Goal: Information Seeking & Learning: Understand process/instructions

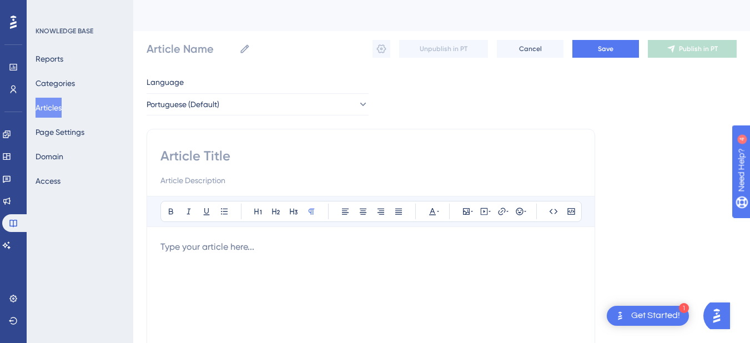
click at [57, 104] on button "Articles" at bounding box center [49, 108] width 26 height 20
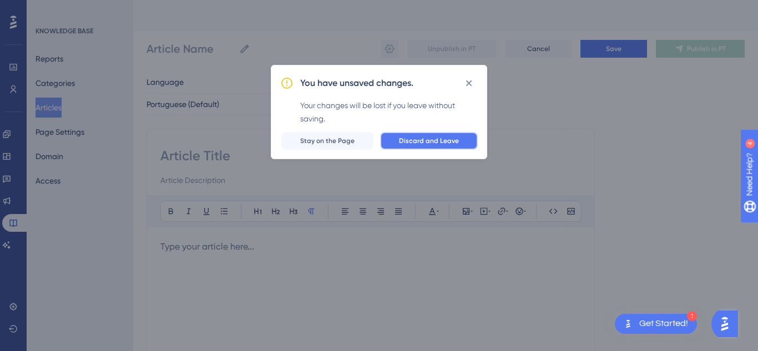
click at [434, 146] on button "Discard and Leave" at bounding box center [429, 141] width 98 height 18
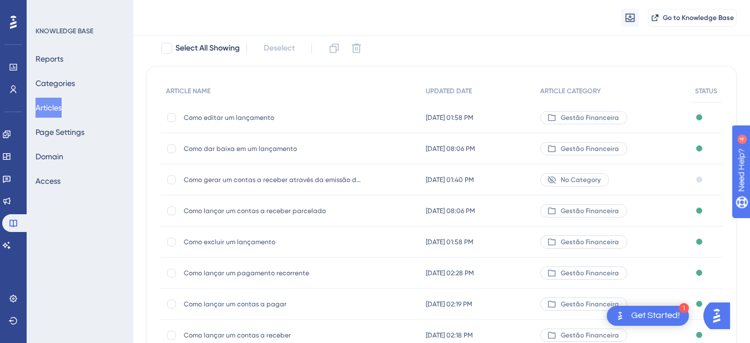
scroll to position [111, 0]
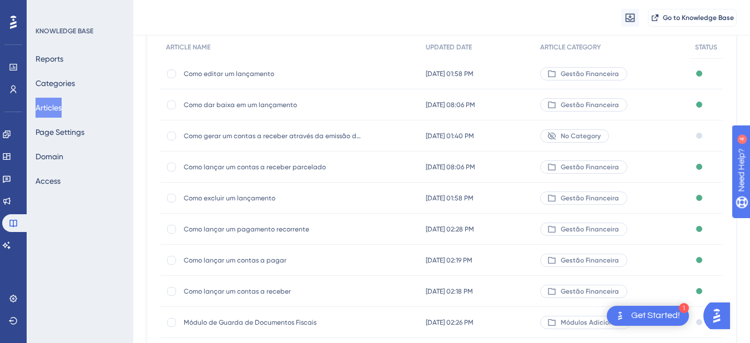
click at [233, 292] on span "Como lançar um contas a receber" at bounding box center [273, 291] width 178 height 9
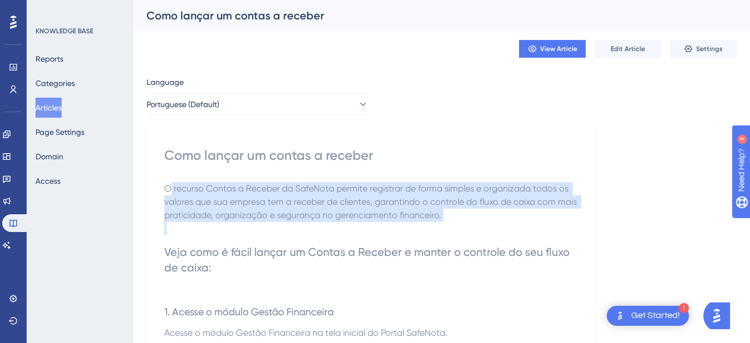
drag, startPoint x: 168, startPoint y: 189, endPoint x: 493, endPoint y: 226, distance: 326.7
copy span "recurso Contas a Receber da SafeNota permite registrar de forma simples e organ…"
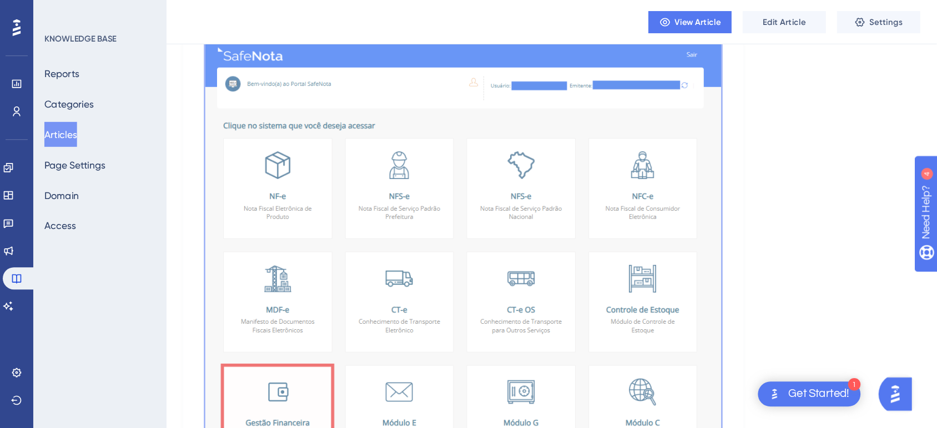
scroll to position [333, 0]
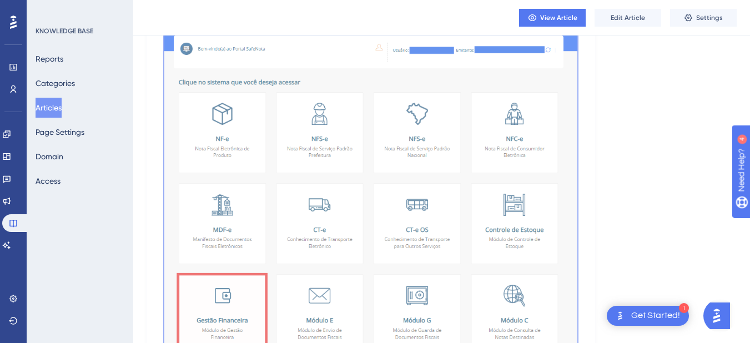
drag, startPoint x: 166, startPoint y: 134, endPoint x: 499, endPoint y: 221, distance: 344.1
copy div "Veja como é fácil lançar um Contas a Receber e manter o controle do seu fluxo d…"
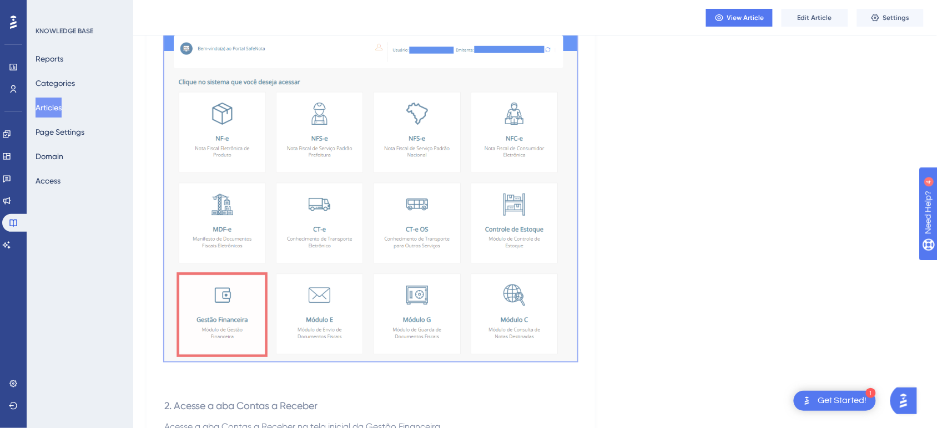
copy div "Veja como é fácil lançar um Contas a Receber e manter o controle do seu fluxo d…"
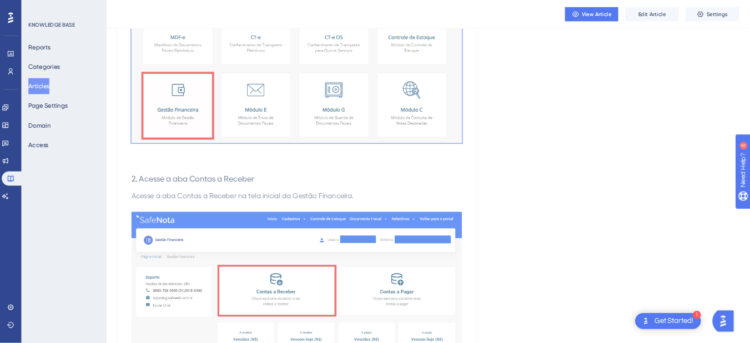
scroll to position [541, 0]
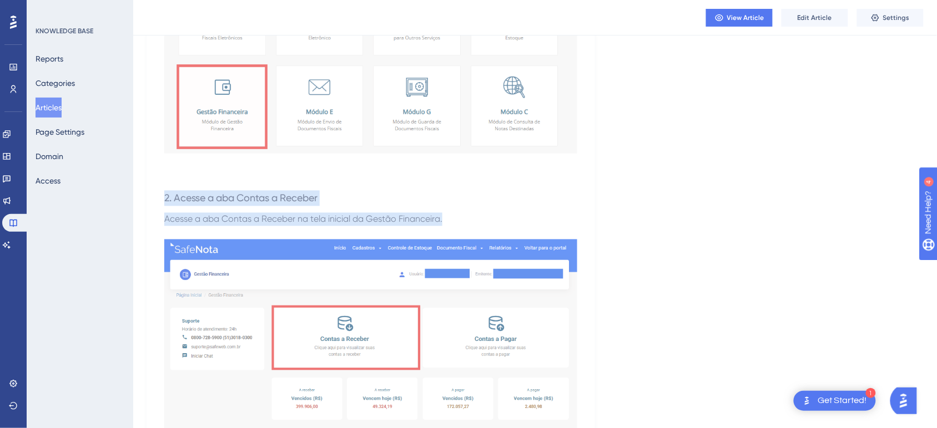
drag, startPoint x: 162, startPoint y: 196, endPoint x: 481, endPoint y: 220, distance: 320.0
copy div "2. Acesse a aba Contas a Receber Acesse a aba Contas a Receber na tela inicial …"
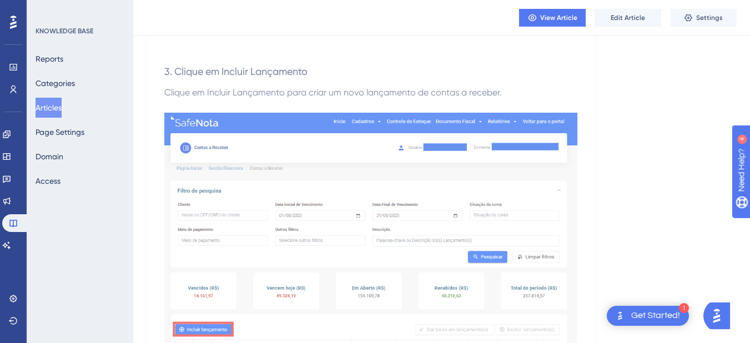
scroll to position [1040, 0]
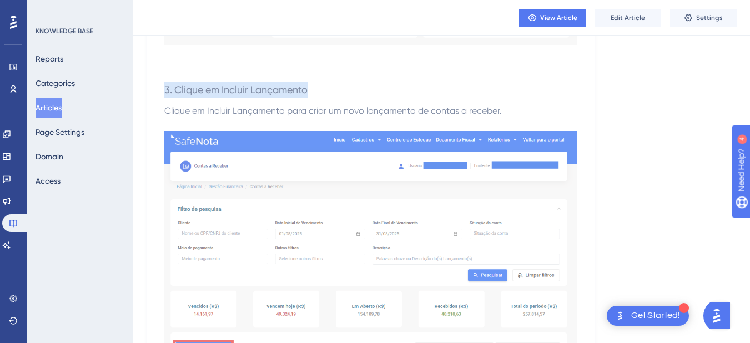
drag, startPoint x: 161, startPoint y: 93, endPoint x: 322, endPoint y: 95, distance: 160.9
click at [322, 95] on div "Como lançar um contas a receber O recurso Contas a Receber da SafeNota permite …" at bounding box center [370, 318] width 448 height 2468
copy span "3. Clique em Incluir Lançamento"
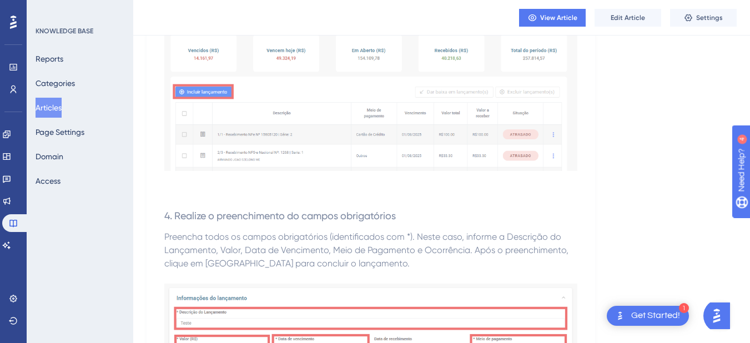
scroll to position [1318, 0]
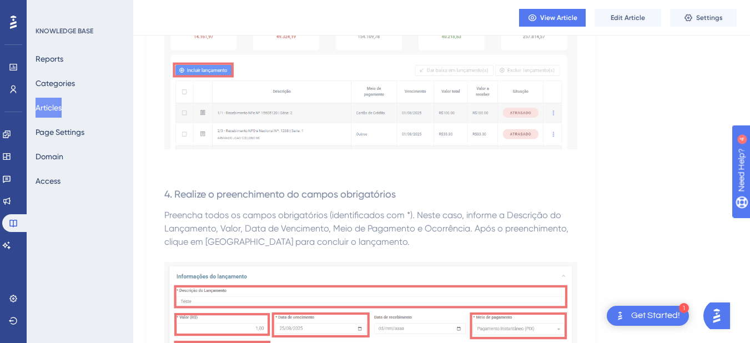
click at [181, 190] on span "4. Realize o preenchimento do campos obrigatórios" at bounding box center [279, 194] width 231 height 12
drag, startPoint x: 174, startPoint y: 191, endPoint x: 414, endPoint y: 191, distance: 240.8
click at [414, 191] on h3 "4. Realize o preenchimento do campos obrigatórios" at bounding box center [370, 194] width 413 height 29
copy span "Realize o preenchimento do campos obrigatórios"
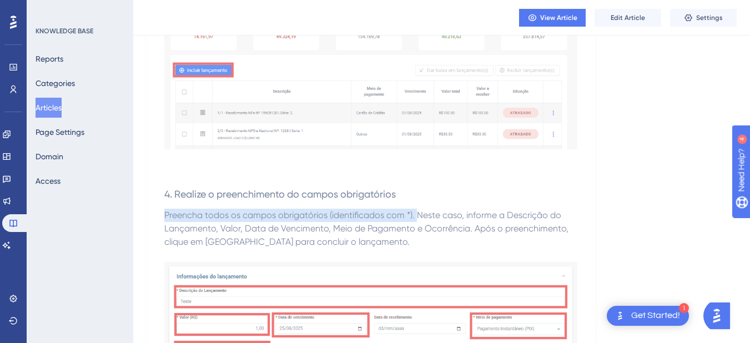
drag, startPoint x: 161, startPoint y: 212, endPoint x: 416, endPoint y: 215, distance: 254.7
click at [416, 215] on div "Como lançar um contas a receber O recurso Contas a Receber da SafeNota permite …" at bounding box center [370, 41] width 448 height 2468
copy span "Preencha todos os campos obrigatórios (identificados com *)."
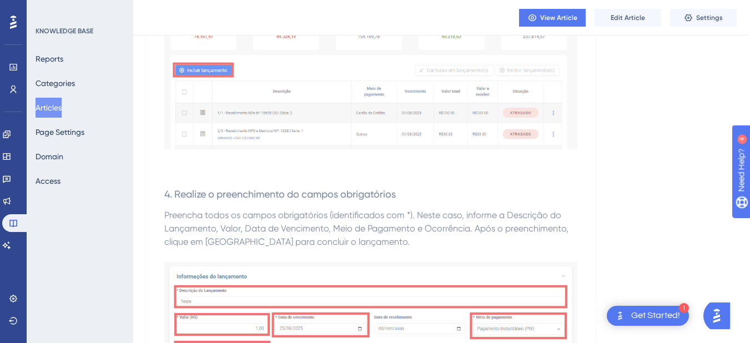
click at [436, 214] on span "Preencha todos os campos obrigatórios (identificados com *). Neste caso, inform…" at bounding box center [367, 228] width 406 height 37
drag, startPoint x: 419, startPoint y: 216, endPoint x: 462, endPoint y: 219, distance: 42.3
click at [462, 219] on span "Preencha todos os campos obrigatórios (identificados com *). Neste caso, inform…" at bounding box center [367, 228] width 406 height 37
click at [427, 207] on h3 "4. Realize o preenchimento do campos obrigatórios" at bounding box center [370, 194] width 413 height 29
drag, startPoint x: 416, startPoint y: 211, endPoint x: 463, endPoint y: 220, distance: 48.0
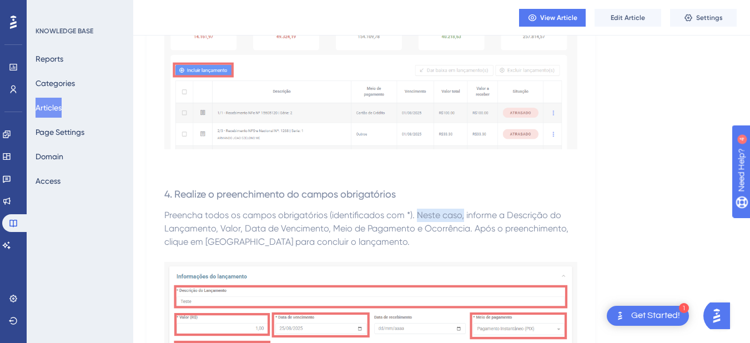
click at [463, 220] on span "Preencha todos os campos obrigatórios (identificados com *). Neste caso, inform…" at bounding box center [367, 228] width 406 height 37
copy span "Neste caso,"
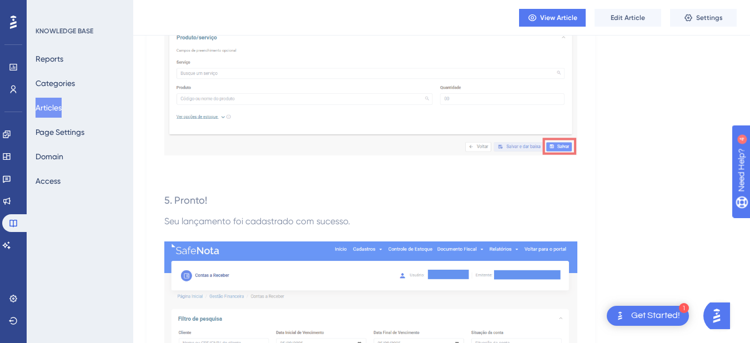
scroll to position [1762, 0]
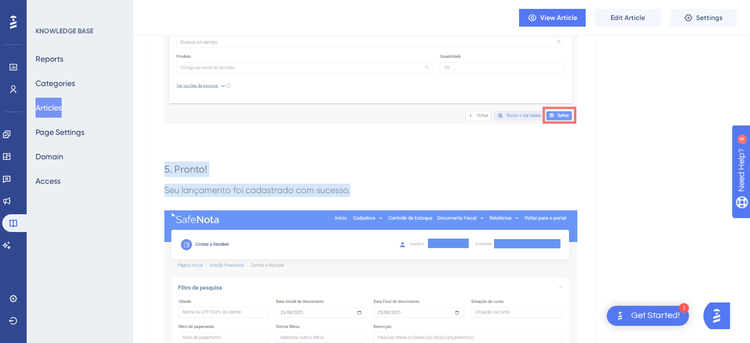
drag, startPoint x: 161, startPoint y: 164, endPoint x: 361, endPoint y: 191, distance: 201.0
copy div "5. Pronto! Seu lançamento foi cadastrado com sucesso."
click at [224, 164] on h3 "5. Pronto!" at bounding box center [370, 169] width 413 height 29
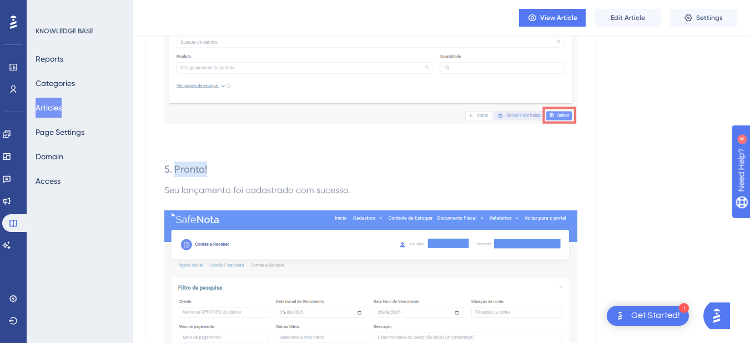
drag, startPoint x: 221, startPoint y: 168, endPoint x: 175, endPoint y: 166, distance: 46.1
click at [175, 166] on h3 "5. Pronto!" at bounding box center [370, 169] width 413 height 29
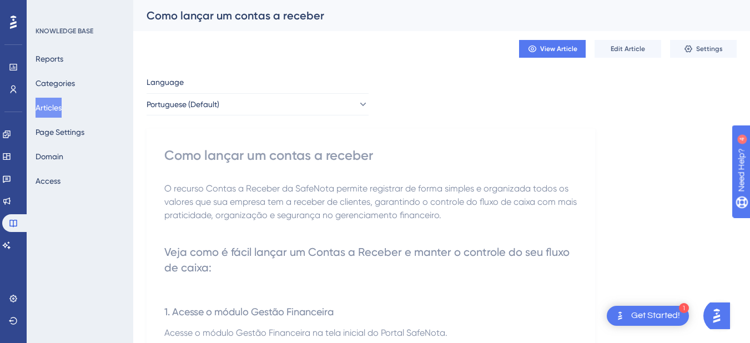
scroll to position [55, 0]
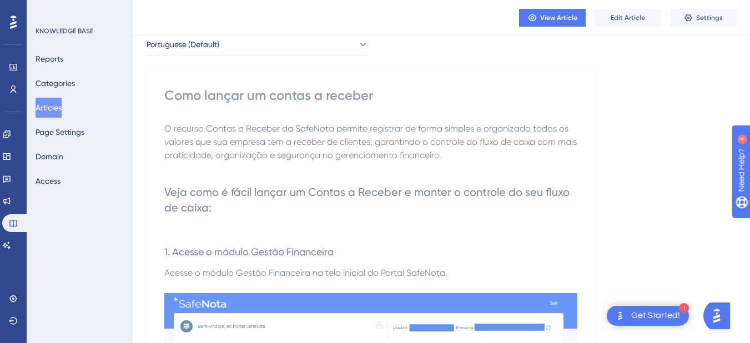
click at [464, 154] on p "O recurso Contas a Receber da SafeNota permite registrar de forma simples e org…" at bounding box center [370, 142] width 413 height 40
click at [461, 156] on span "O recurso Contas a Receber da SafeNota permite registrar de forma simples e org…" at bounding box center [371, 141] width 414 height 37
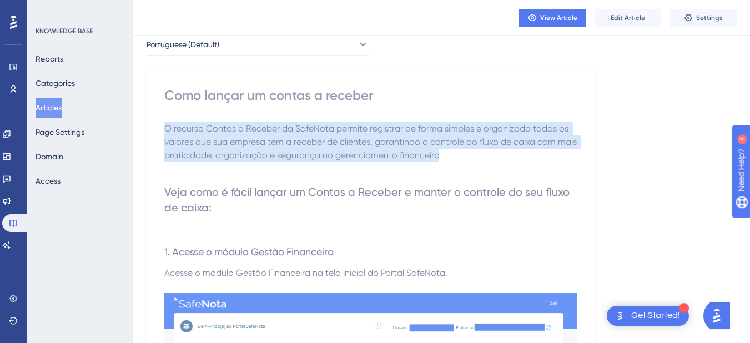
drag, startPoint x: 461, startPoint y: 156, endPoint x: 141, endPoint y: 115, distance: 322.3
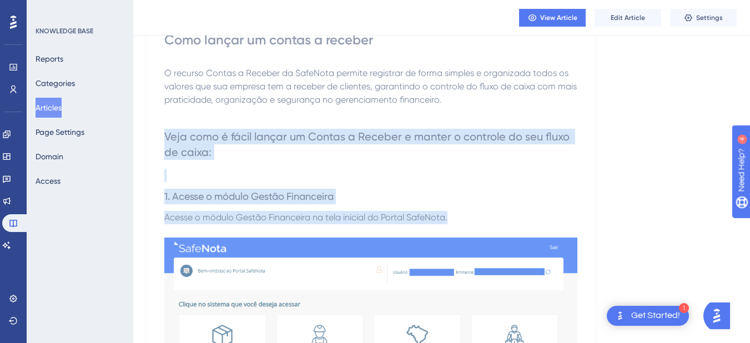
drag, startPoint x: 166, startPoint y: 134, endPoint x: 464, endPoint y: 224, distance: 310.5
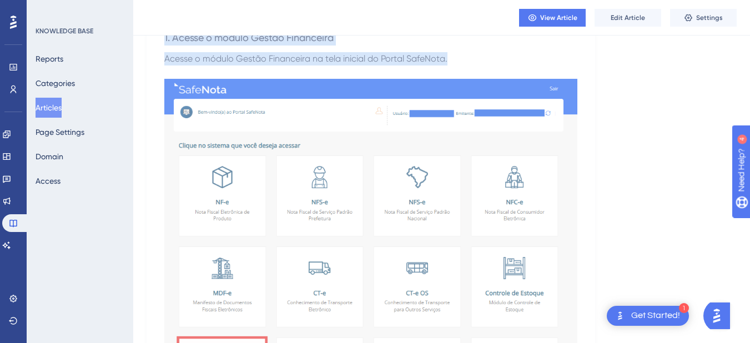
scroll to position [277, 0]
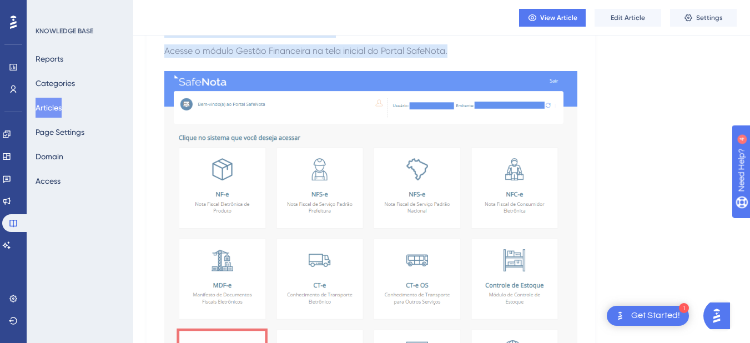
click at [368, 184] on img at bounding box center [370, 244] width 413 height 346
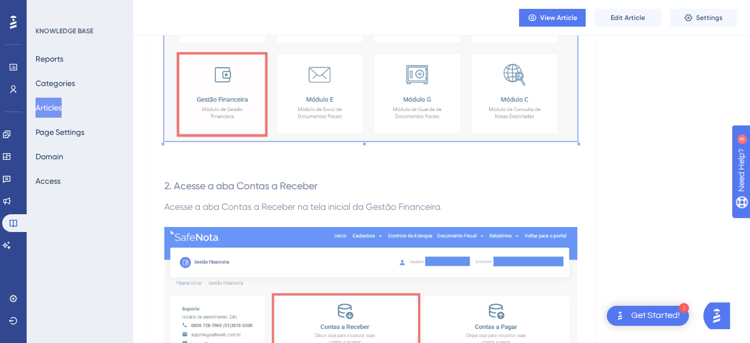
scroll to position [555, 0]
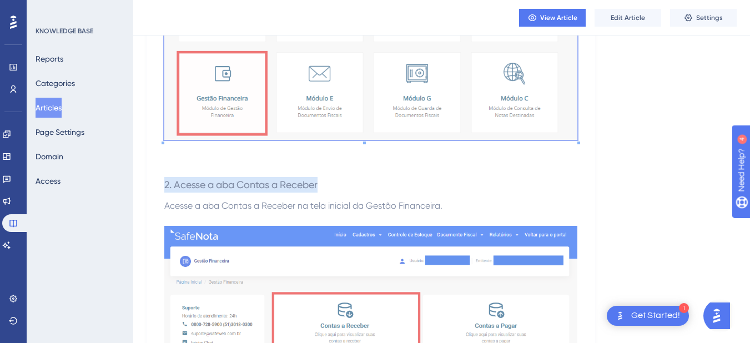
drag, startPoint x: 164, startPoint y: 185, endPoint x: 346, endPoint y: 186, distance: 182.5
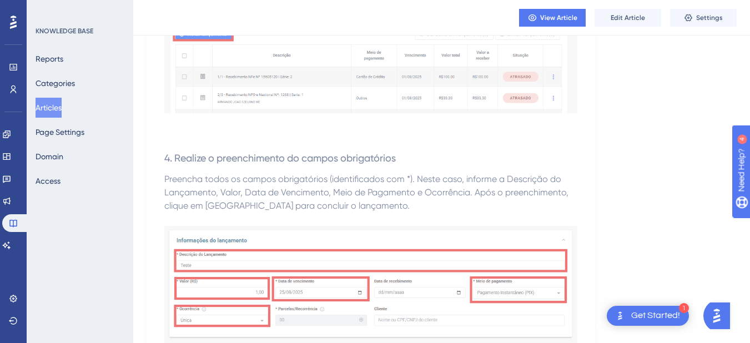
scroll to position [1387, 0]
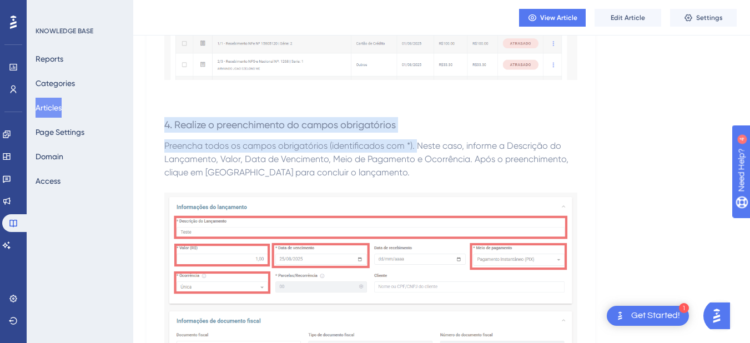
drag, startPoint x: 156, startPoint y: 124, endPoint x: 419, endPoint y: 148, distance: 263.6
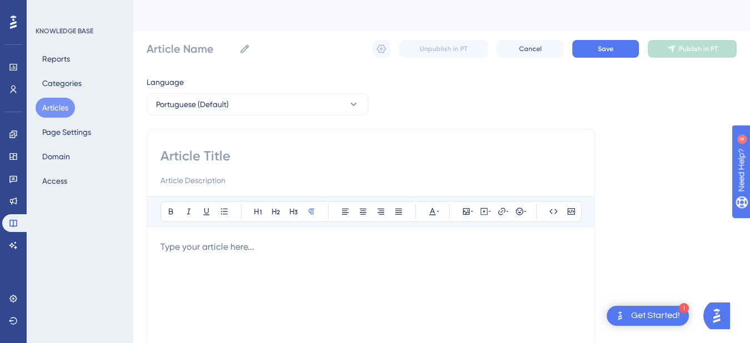
click at [341, 146] on div "Bold Italic Underline Bullet Point Heading 1 Heading 2 Heading 3 Normal Align L…" at bounding box center [370, 314] width 448 height 370
click at [315, 152] on input at bounding box center [370, 156] width 421 height 18
click at [276, 152] on input at bounding box center [370, 156] width 421 height 18
paste input "Como gerar um relatório de lançamentos"
type input "Como gerar um relatório de lançamentos"
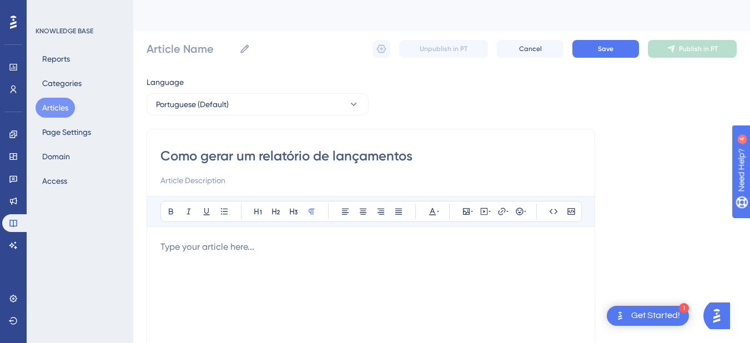
type input "Como gerar um relatório de lançamentos"
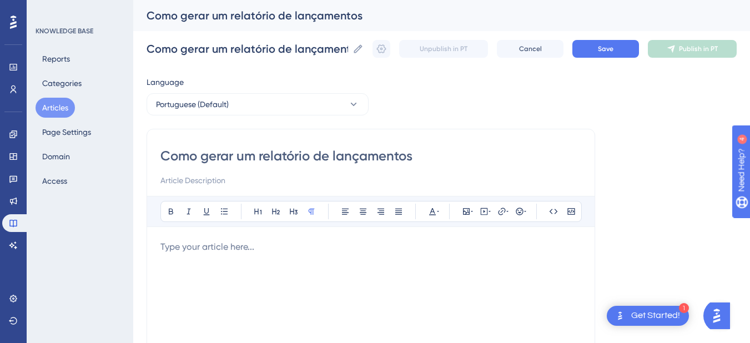
type input "Como gerar um relatório de lançamentos"
click at [290, 169] on div "Como gerar um relatório de lançamentos" at bounding box center [370, 167] width 421 height 40
click at [271, 184] on input at bounding box center [370, 180] width 421 height 13
paste input "O recurso Contas a Receber da SafeNota permite registrar de forma simples e org…"
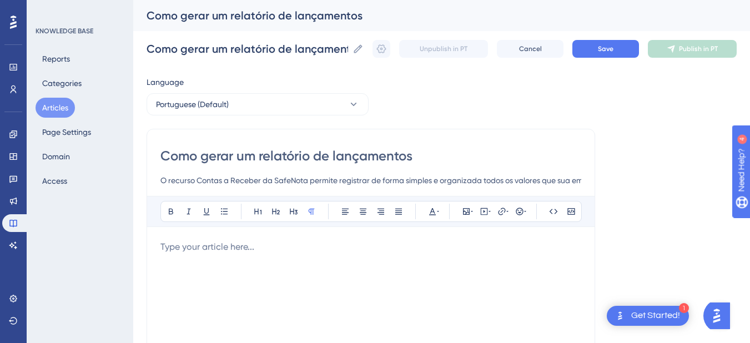
scroll to position [0, 542]
drag, startPoint x: 423, startPoint y: 182, endPoint x: 611, endPoint y: 182, distance: 188.1
click at [611, 182] on div "Language Portuguese (Default) Como gerar um relatório de lançamentos O recurso …" at bounding box center [441, 319] width 590 height 489
type input "O recurso Contas a Receber da SafeNota permite registrar de forma simples e org…"
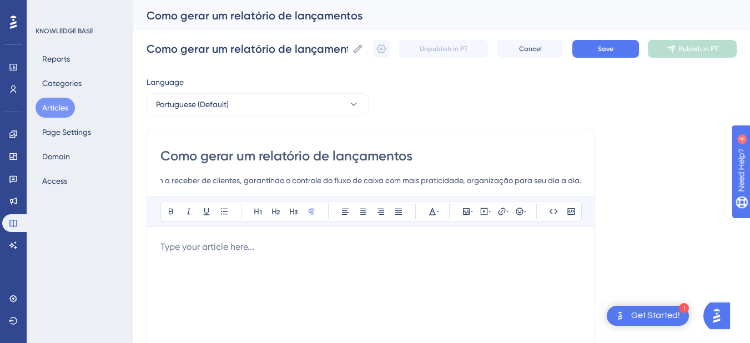
scroll to position [0, 0]
click at [605, 50] on span "Save" at bounding box center [606, 48] width 16 height 9
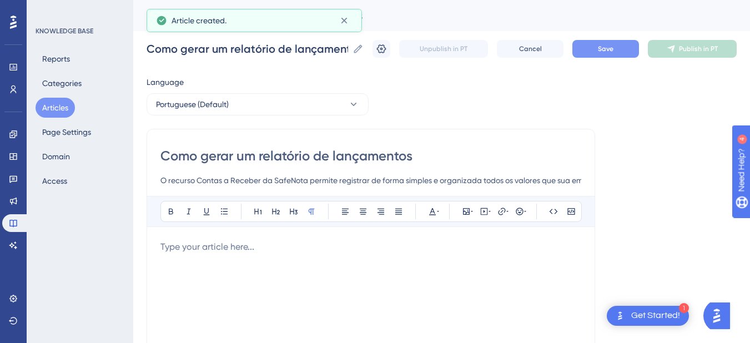
click at [274, 253] on p at bounding box center [370, 246] width 421 height 13
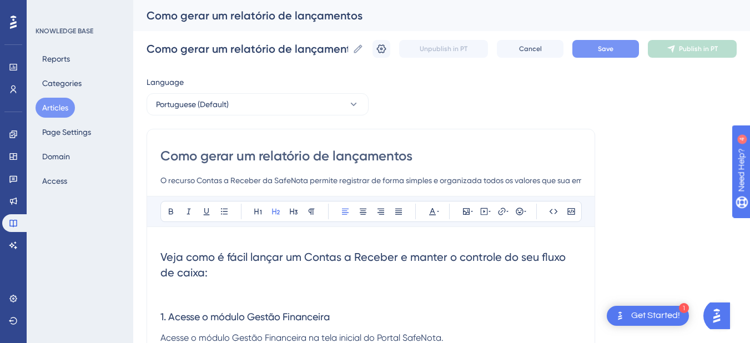
click at [394, 256] on span "Veja como é fácil lançar um Contas a Receber e manter o controle do seu fluxo d…" at bounding box center [364, 264] width 408 height 29
drag, startPoint x: 396, startPoint y: 257, endPoint x: 250, endPoint y: 231, distance: 148.1
click at [250, 231] on div "Bold Italic Underline Bullet Point Heading 1 Heading 2 Heading 3 Normal Align L…" at bounding box center [370, 340] width 421 height 289
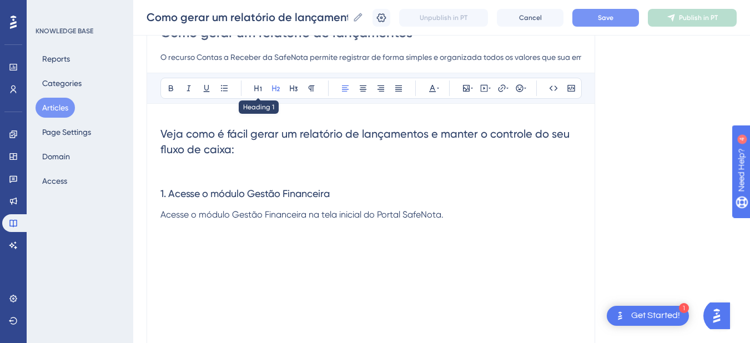
scroll to position [166, 0]
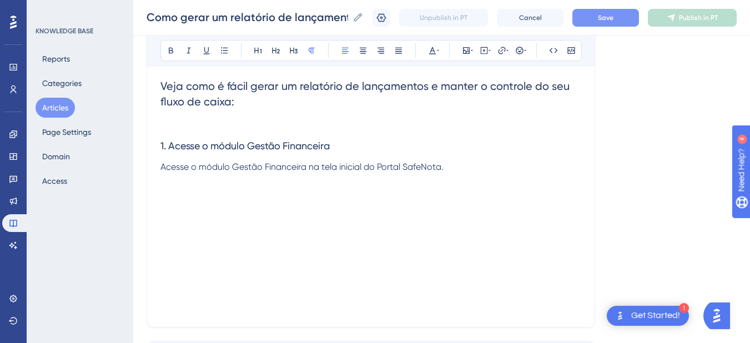
click at [259, 202] on div "Veja como é fácil gerar um relatório de lançamentos e manter o controle do seu …" at bounding box center [370, 191] width 421 height 244
click at [469, 164] on p "Acesse o módulo Gestão Financeira na tela inicial do Portal SafeNota." at bounding box center [370, 166] width 421 height 13
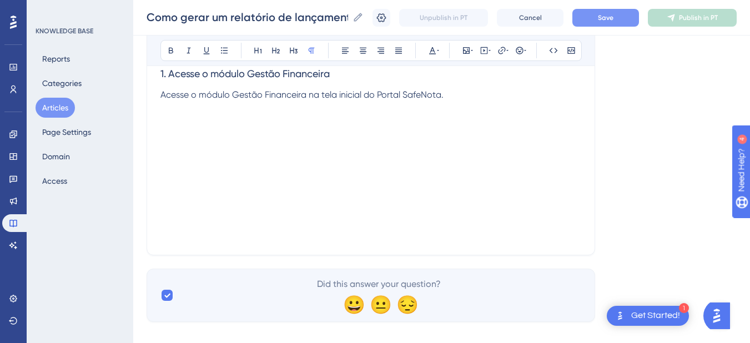
scroll to position [253, 0]
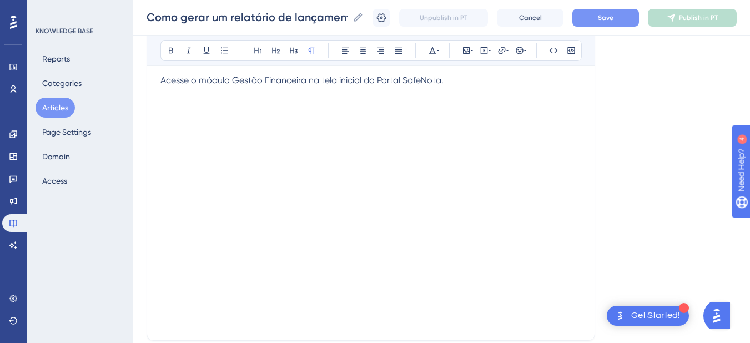
click at [223, 107] on p at bounding box center [370, 106] width 421 height 13
click at [330, 166] on p at bounding box center [370, 160] width 421 height 13
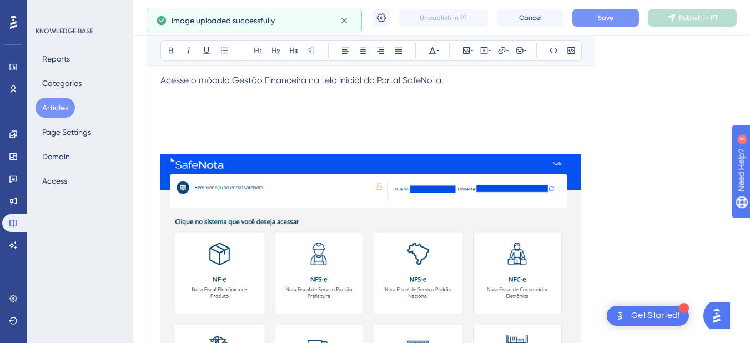
scroll to position [198, 0]
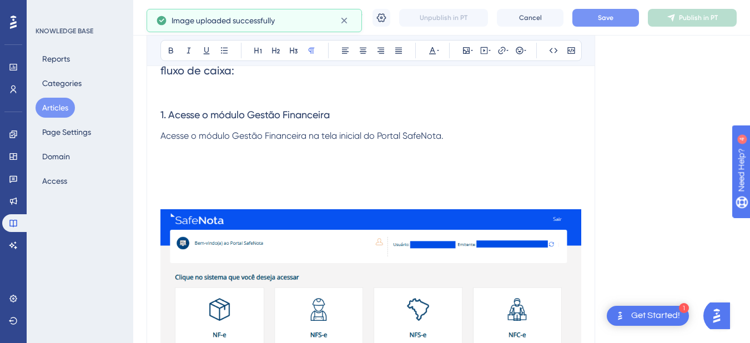
click at [264, 185] on p at bounding box center [370, 189] width 421 height 13
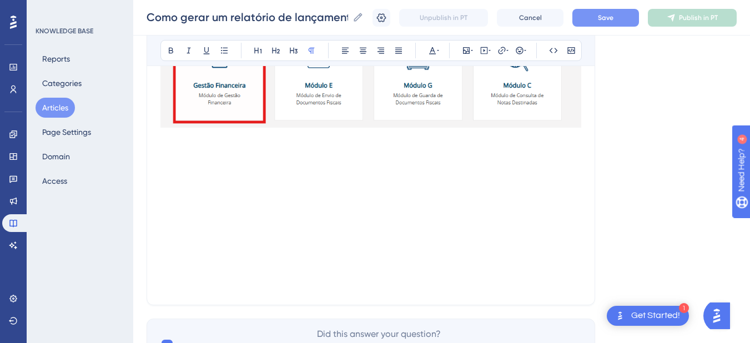
scroll to position [586, 0]
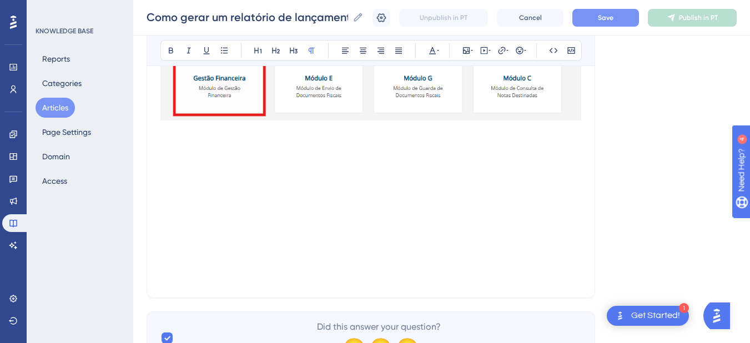
click at [235, 146] on p at bounding box center [370, 144] width 421 height 13
click at [252, 157] on p at bounding box center [370, 157] width 421 height 13
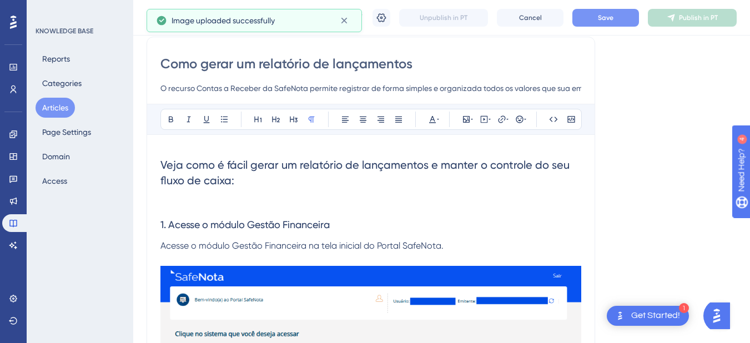
scroll to position [87, 0]
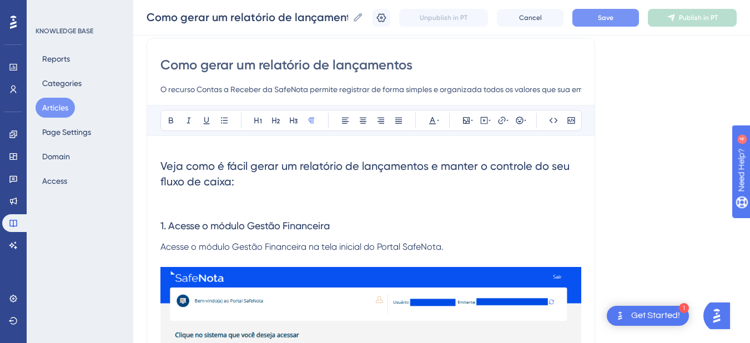
drag, startPoint x: 156, startPoint y: 226, endPoint x: 342, endPoint y: 235, distance: 186.6
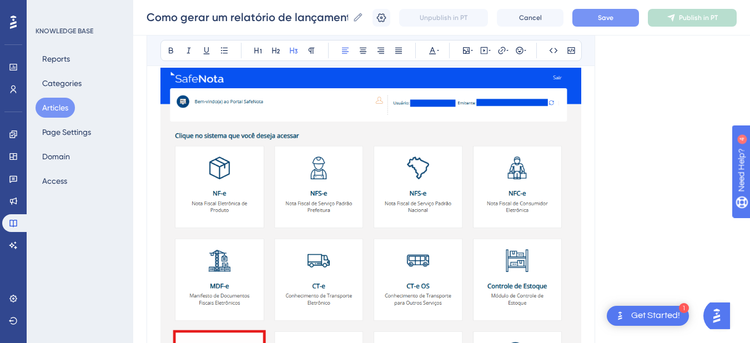
scroll to position [475, 0]
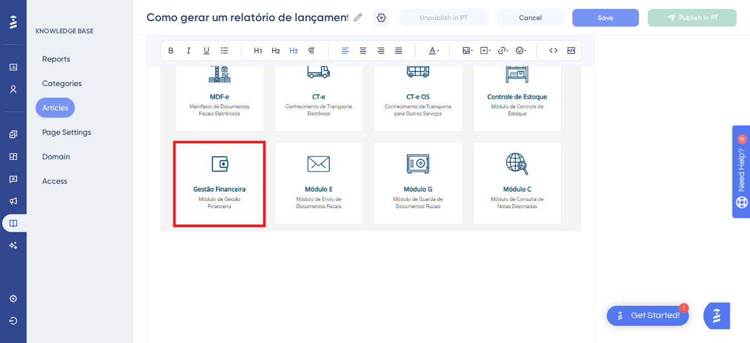
click at [191, 260] on p at bounding box center [370, 255] width 421 height 13
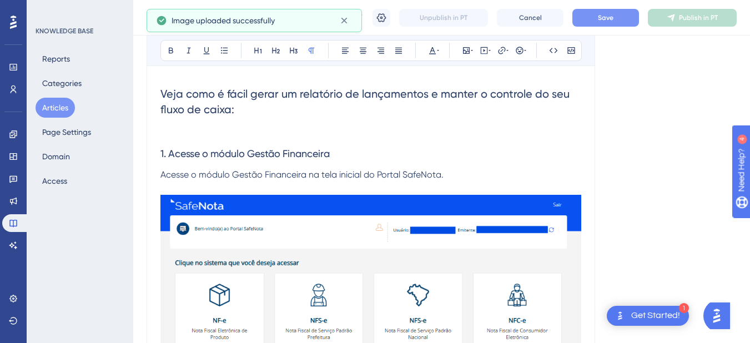
scroll to position [142, 0]
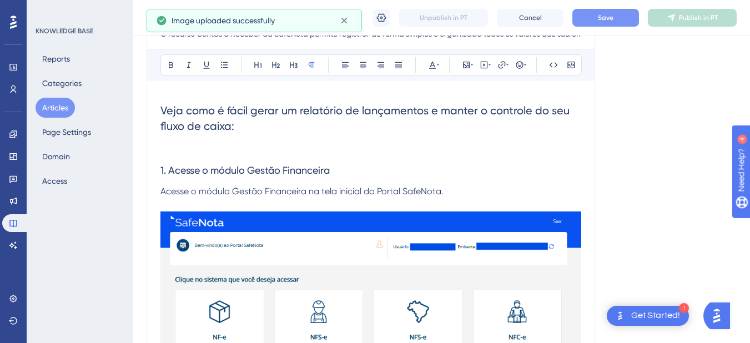
drag, startPoint x: 157, startPoint y: 170, endPoint x: 336, endPoint y: 190, distance: 180.3
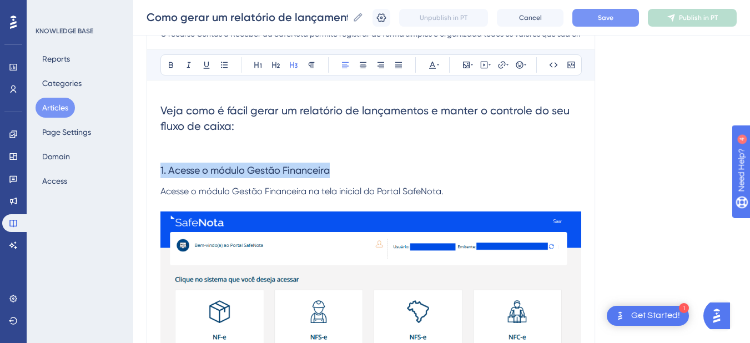
drag, startPoint x: 337, startPoint y: 166, endPoint x: 166, endPoint y: 163, distance: 170.9
copy span "1. Acesse o módulo Gestão Financeira"
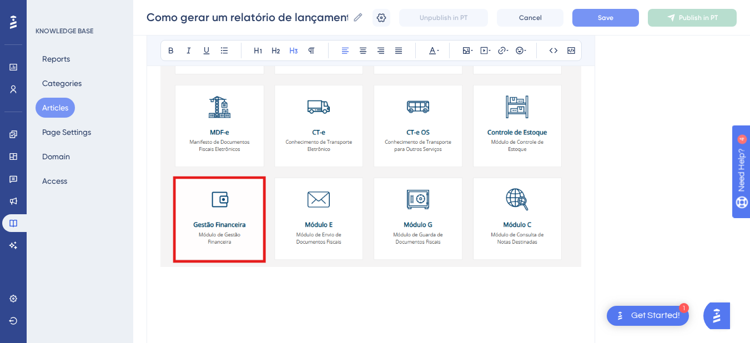
scroll to position [530, 0]
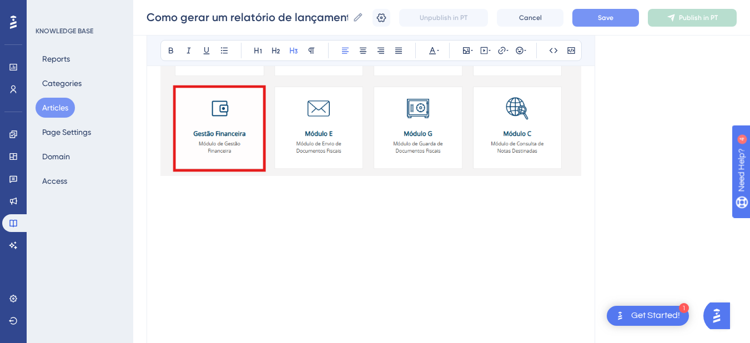
click at [230, 215] on p at bounding box center [370, 212] width 421 height 13
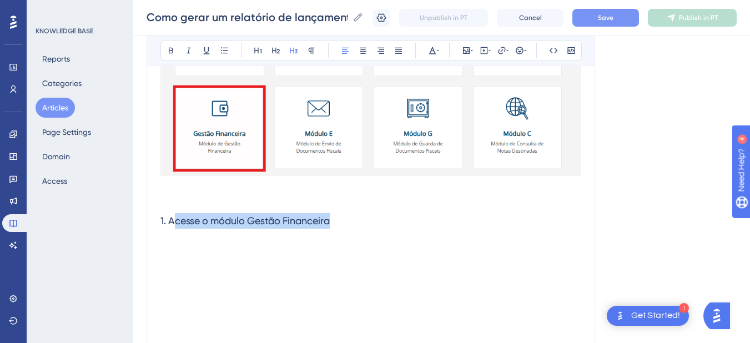
drag, startPoint x: 350, startPoint y: 224, endPoint x: 175, endPoint y: 221, distance: 174.2
click at [175, 221] on h3 "1. Acesse o módulo Gestão Financeira" at bounding box center [370, 220] width 421 height 29
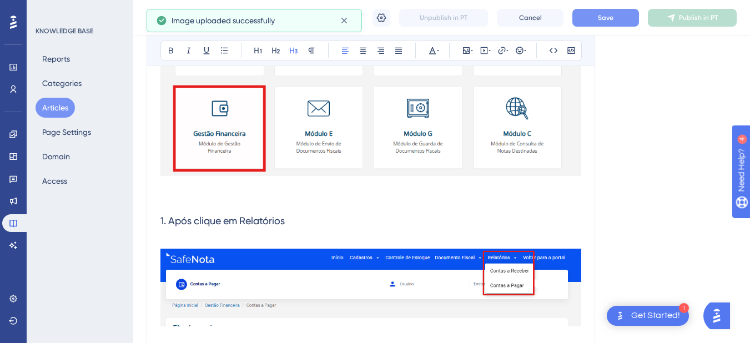
click at [333, 220] on h3 "1. Após clique em Relatórios" at bounding box center [370, 220] width 421 height 29
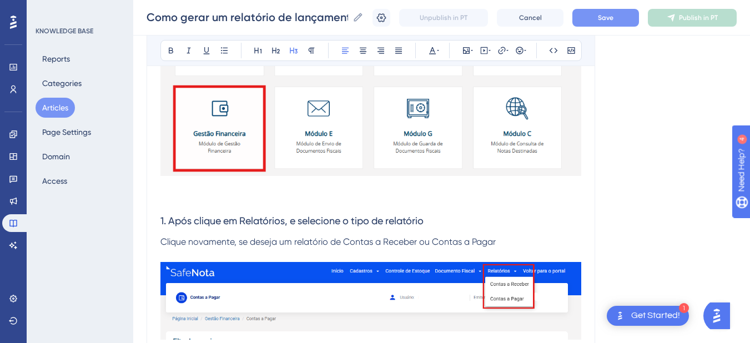
click at [165, 221] on span "1. Após clique em Relatórios, e selecione o tipo de relatório" at bounding box center [291, 221] width 263 height 12
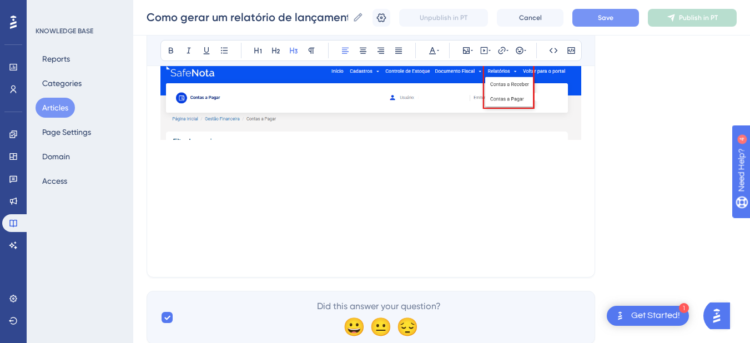
scroll to position [752, 0]
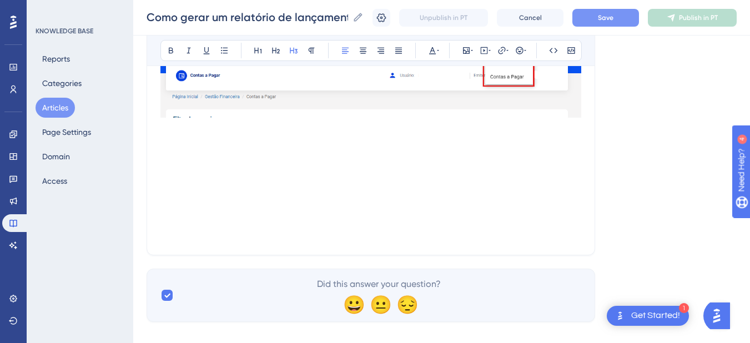
click at [317, 144] on p at bounding box center [370, 141] width 421 height 13
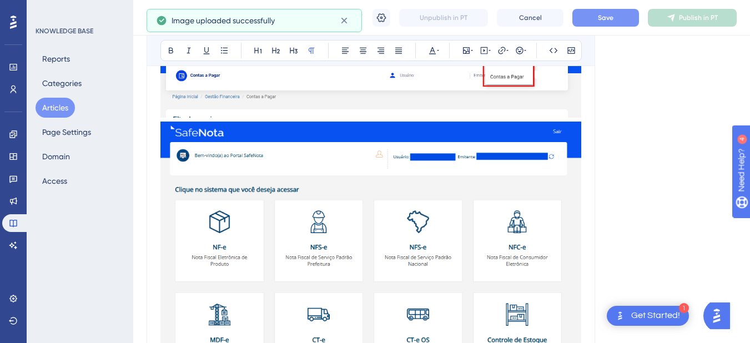
click at [366, 130] on p at bounding box center [370, 300] width 421 height 357
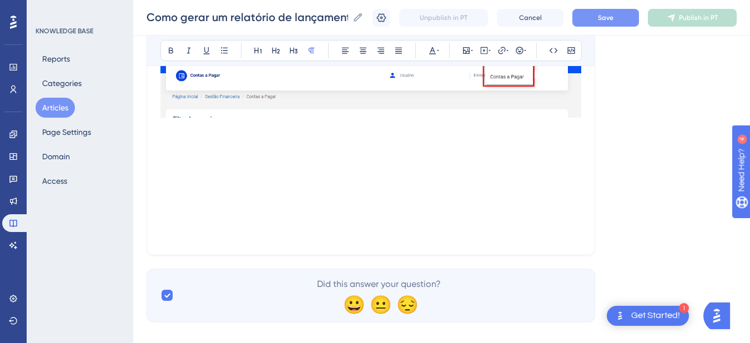
click at [216, 142] on p at bounding box center [370, 141] width 421 height 13
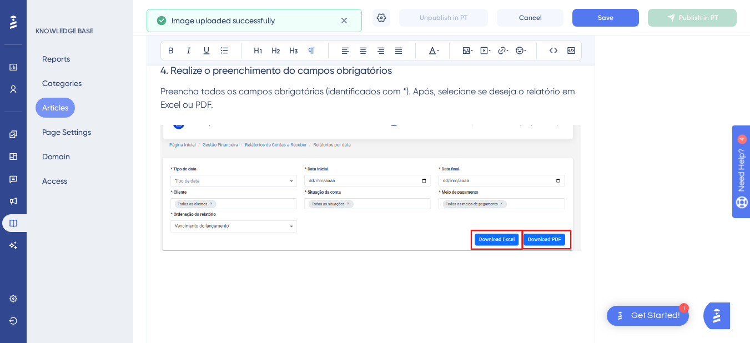
scroll to position [863, 0]
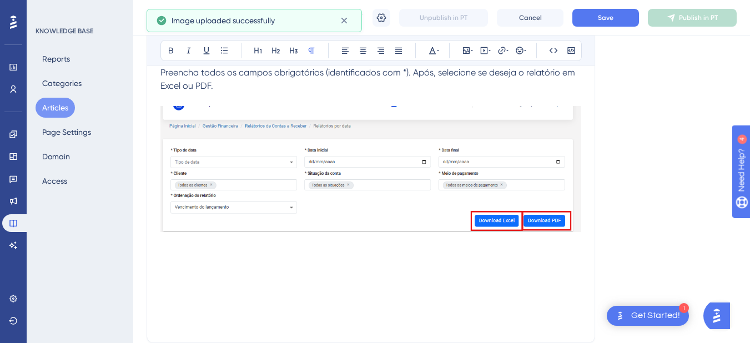
drag, startPoint x: 574, startPoint y: 224, endPoint x: 588, endPoint y: 230, distance: 14.6
click at [578, 227] on img at bounding box center [370, 169] width 421 height 126
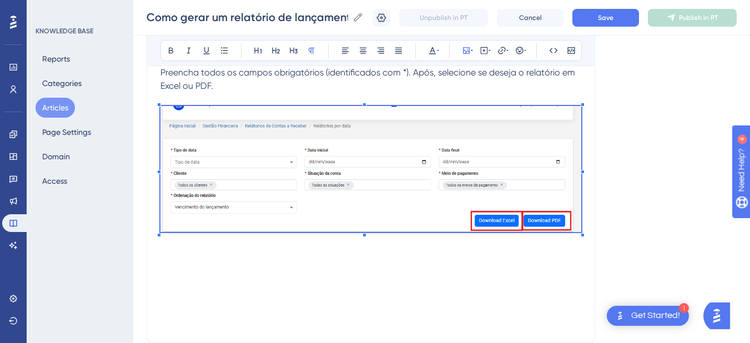
click at [572, 245] on p at bounding box center [370, 242] width 421 height 13
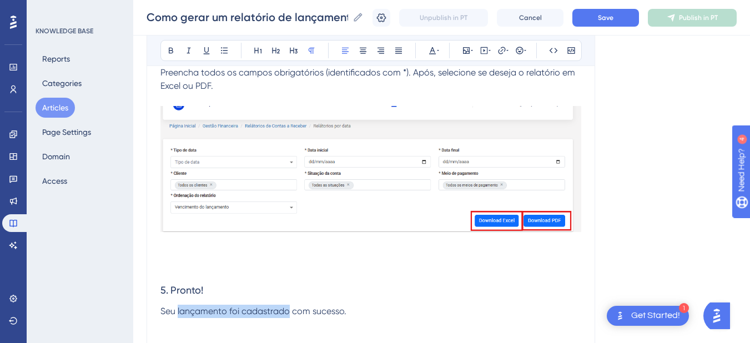
drag, startPoint x: 290, startPoint y: 311, endPoint x: 178, endPoint y: 307, distance: 111.6
click at [178, 307] on span "Seu lançamento foi cadastrado com sucesso." at bounding box center [253, 311] width 186 height 11
click at [361, 311] on p "Seu relatório foi gerado com sucesso." at bounding box center [370, 311] width 421 height 13
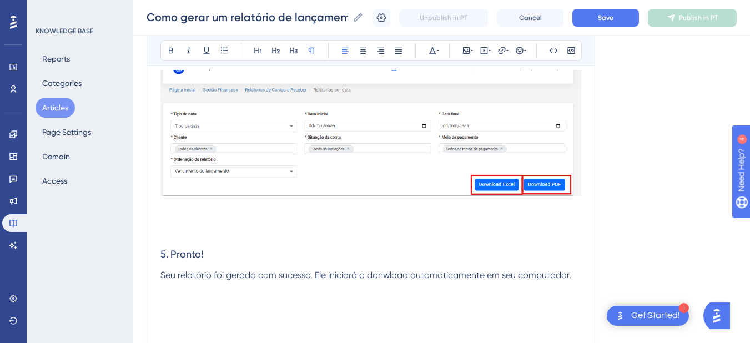
scroll to position [919, 0]
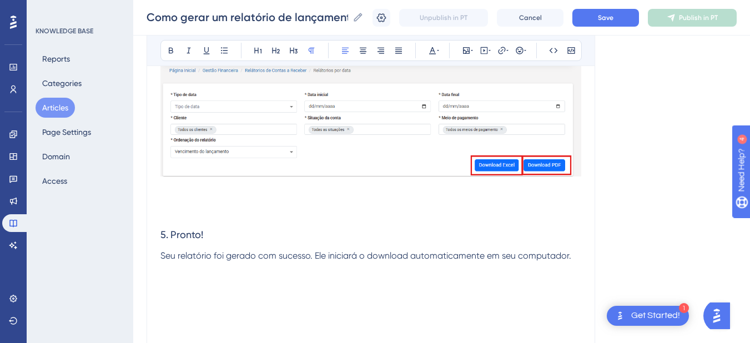
click at [313, 286] on p at bounding box center [370, 282] width 421 height 13
click at [223, 206] on p at bounding box center [370, 200] width 421 height 13
click at [221, 219] on p at bounding box center [370, 213] width 421 height 13
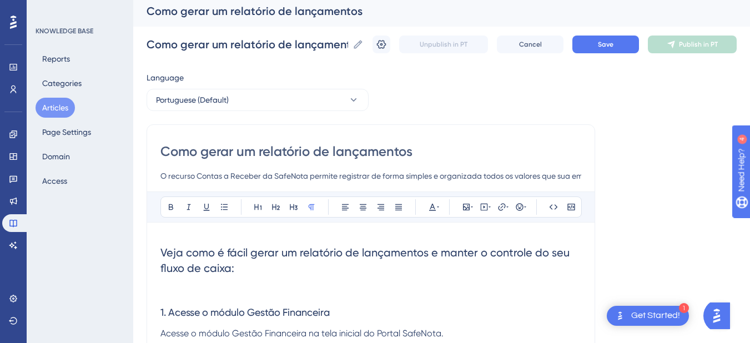
scroll to position [0, 0]
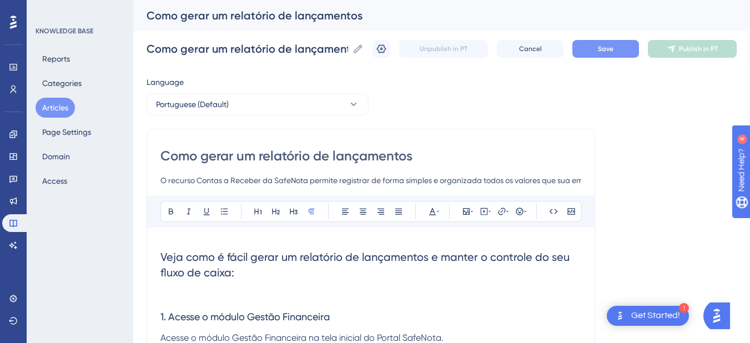
click at [600, 47] on button "Save" at bounding box center [605, 49] width 67 height 18
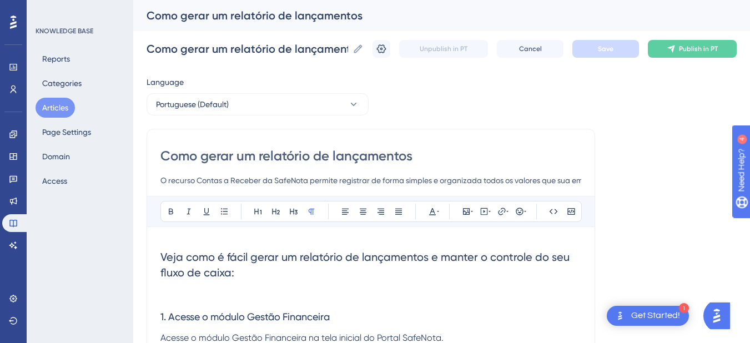
click at [56, 110] on button "Articles" at bounding box center [55, 108] width 39 height 20
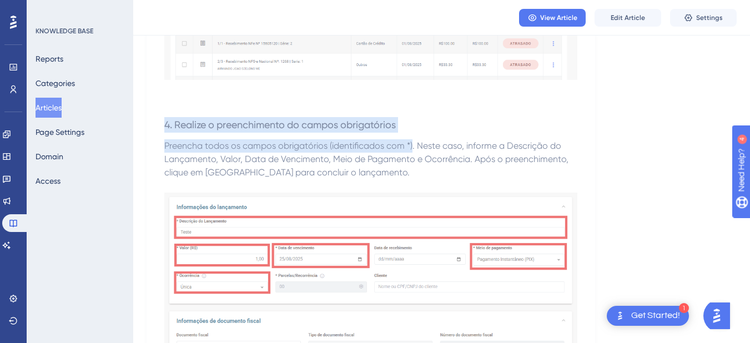
drag, startPoint x: 164, startPoint y: 124, endPoint x: 413, endPoint y: 147, distance: 250.2
copy div "4. Realize o preenchimento do campos obrigatórios Preencha todos os campos obri…"
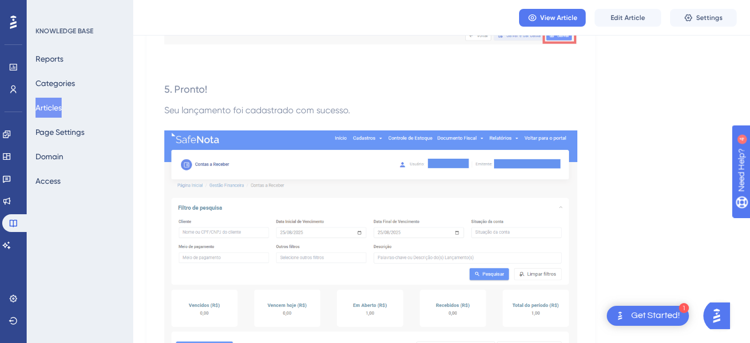
scroll to position [1831, 0]
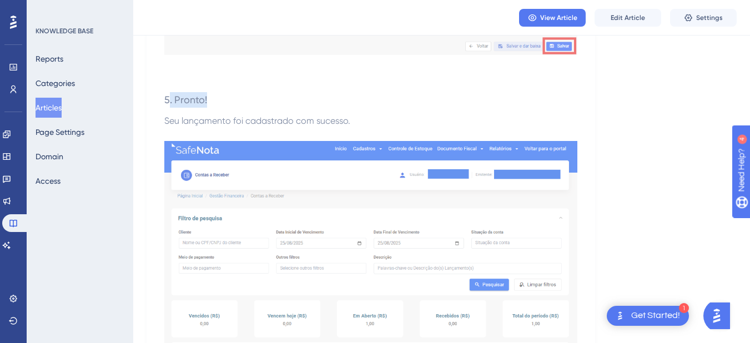
drag, startPoint x: 167, startPoint y: 95, endPoint x: 385, endPoint y: 108, distance: 218.4
click at [385, 108] on h3 "5. Pronto!" at bounding box center [370, 99] width 413 height 29
click at [379, 120] on p "Seu lançamento foi cadastrado com sucesso." at bounding box center [370, 120] width 413 height 13
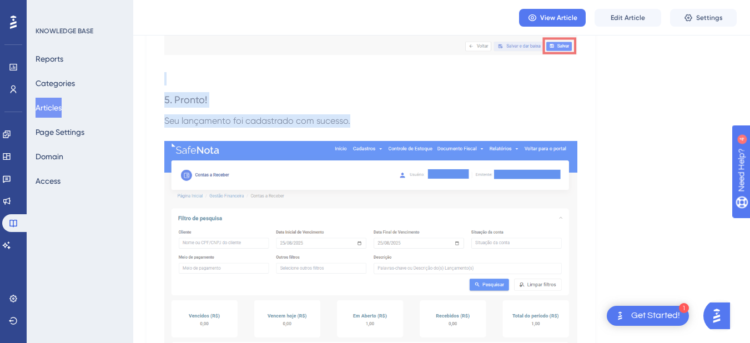
drag, startPoint x: 356, startPoint y: 121, endPoint x: 164, endPoint y: 85, distance: 195.2
copy div "5. Pronto! Seu lançamento foi cadastrado com sucesso."
